Goal: Check status: Check status

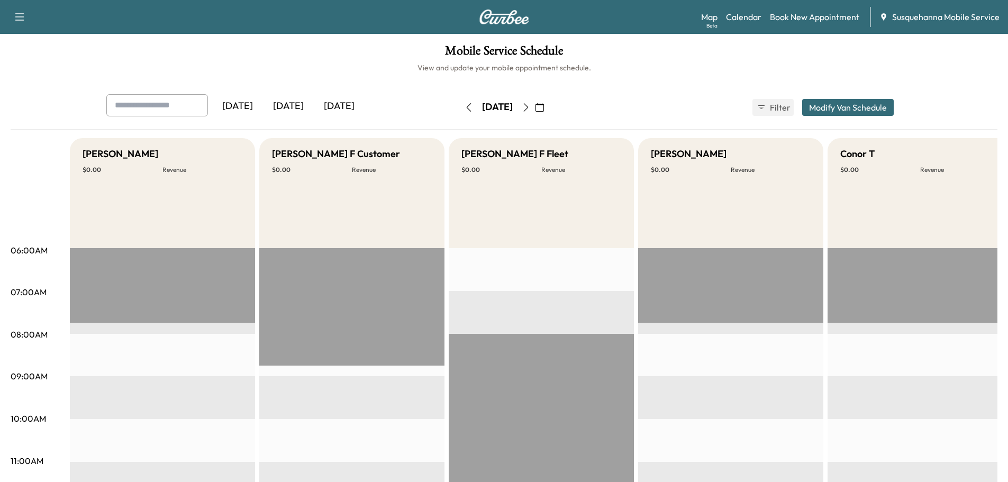
click at [530, 107] on icon "button" at bounding box center [526, 107] width 8 height 8
